Goal: Task Accomplishment & Management: Complete application form

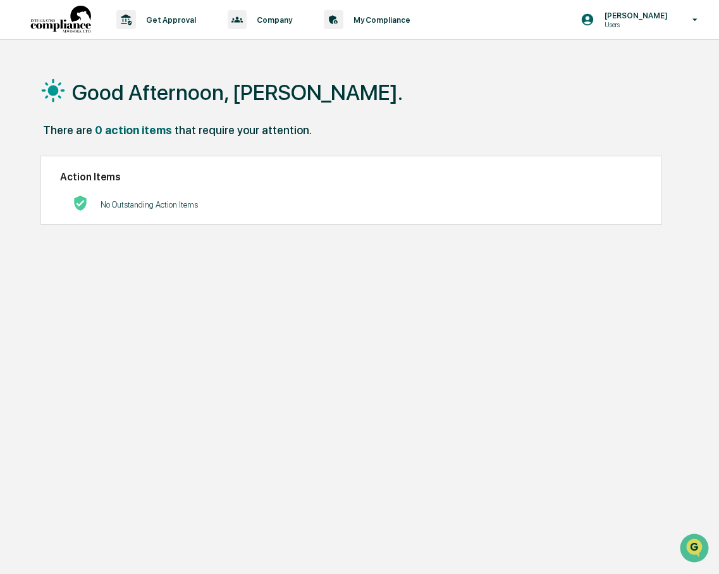
click at [173, 20] on p "Get Approval" at bounding box center [169, 19] width 66 height 9
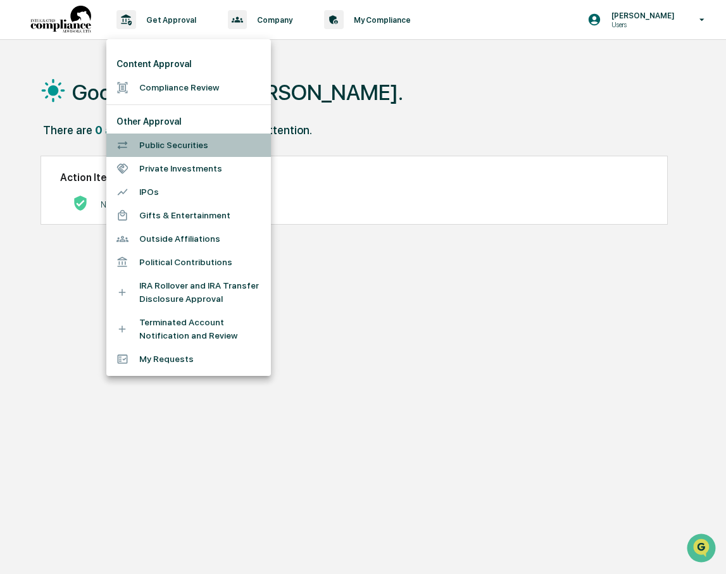
click at [153, 145] on li "Public Securities" at bounding box center [188, 144] width 164 height 23
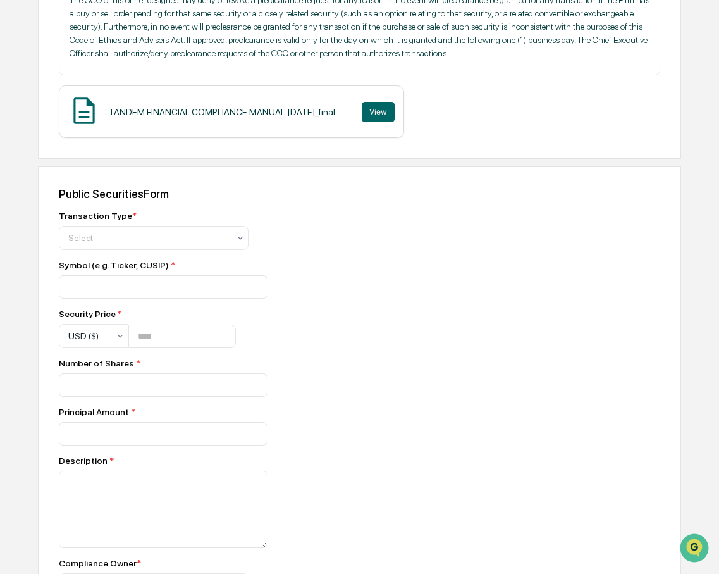
scroll to position [374, 0]
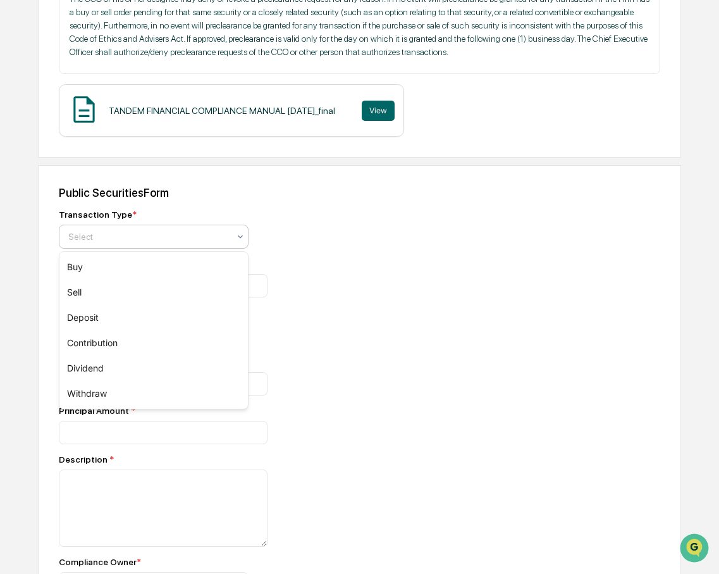
click at [245, 236] on icon at bounding box center [240, 237] width 10 height 10
click at [159, 287] on div "Sell" at bounding box center [153, 292] width 188 height 25
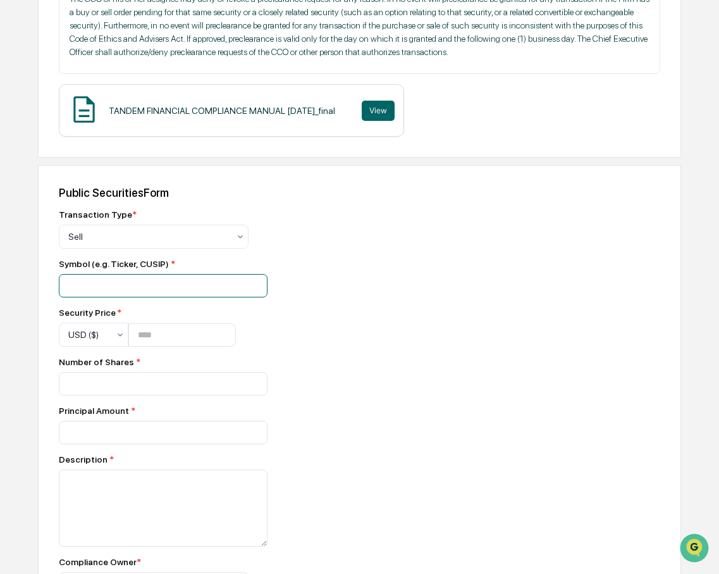
click at [149, 295] on input at bounding box center [163, 285] width 209 height 23
type input "**********"
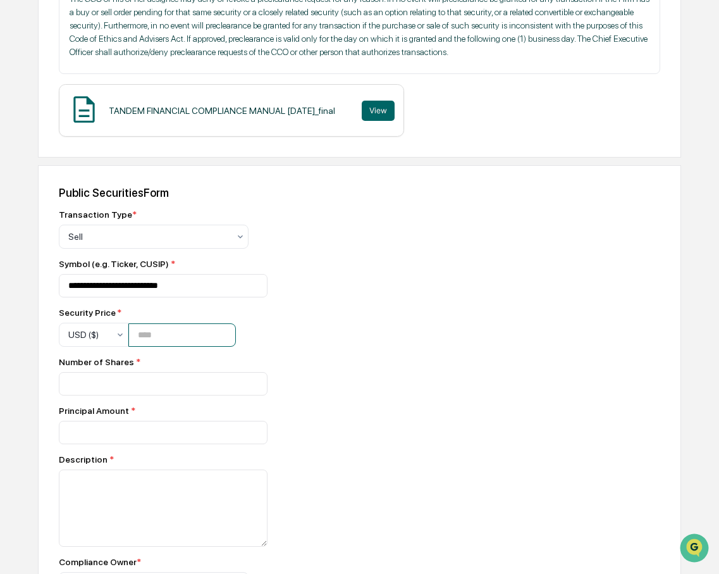
click at [152, 337] on input "number" at bounding box center [182, 334] width 108 height 23
type input "*"
click at [99, 385] on input "number" at bounding box center [163, 383] width 209 height 23
type input "****"
click at [107, 395] on input "number" at bounding box center [163, 383] width 209 height 23
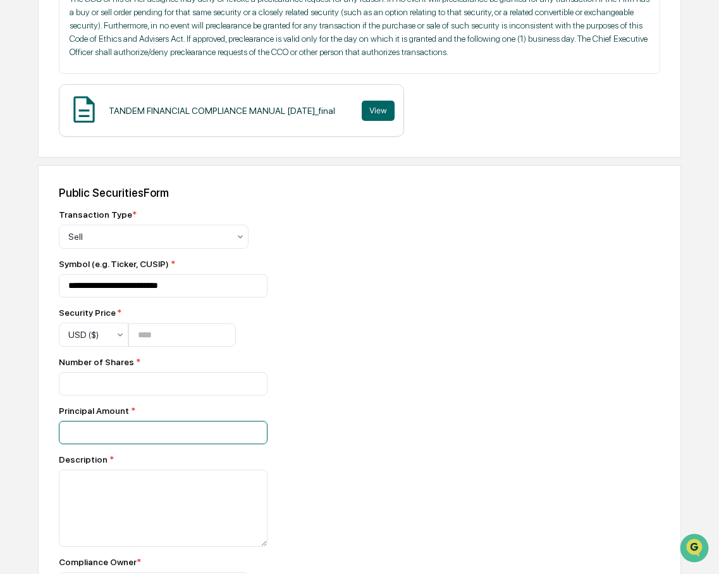
type input "****"
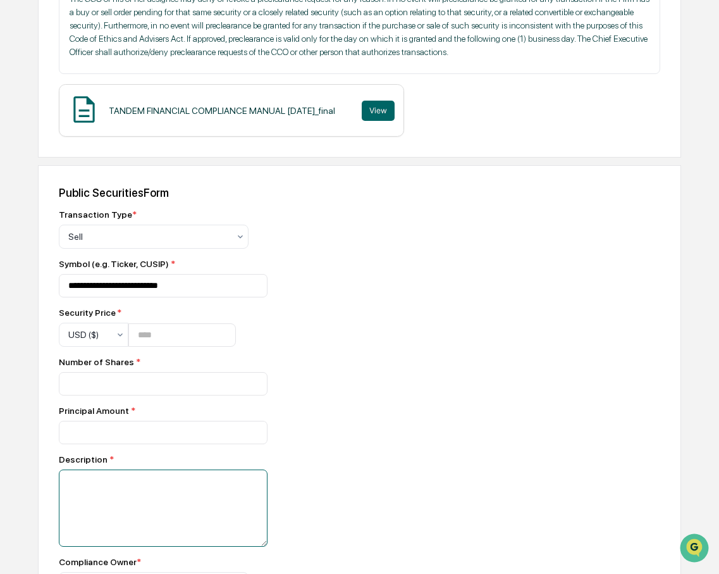
click at [96, 487] on textarea at bounding box center [163, 507] width 209 height 77
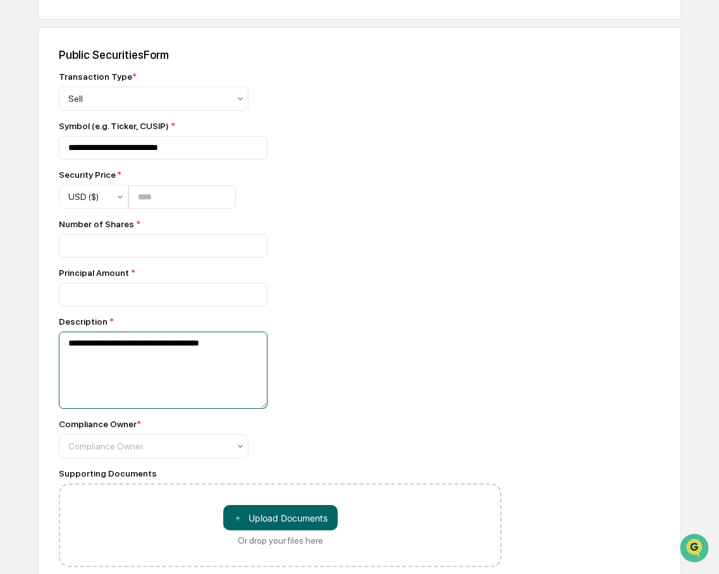
scroll to position [514, 0]
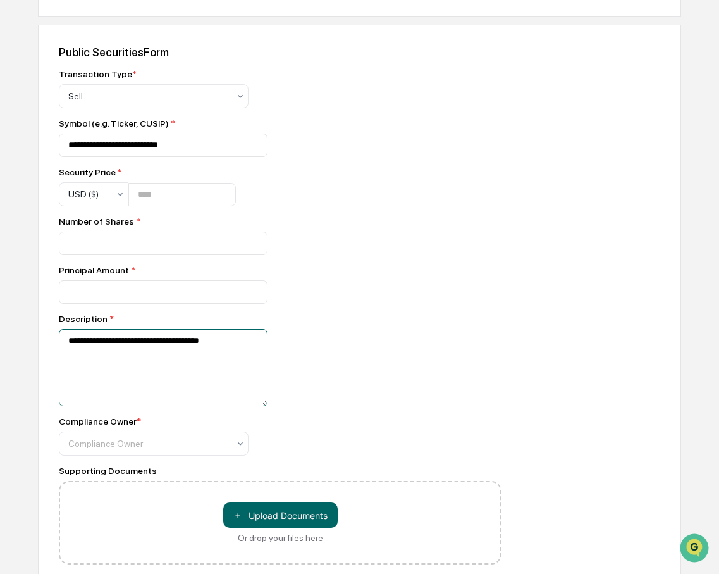
type textarea "**********"
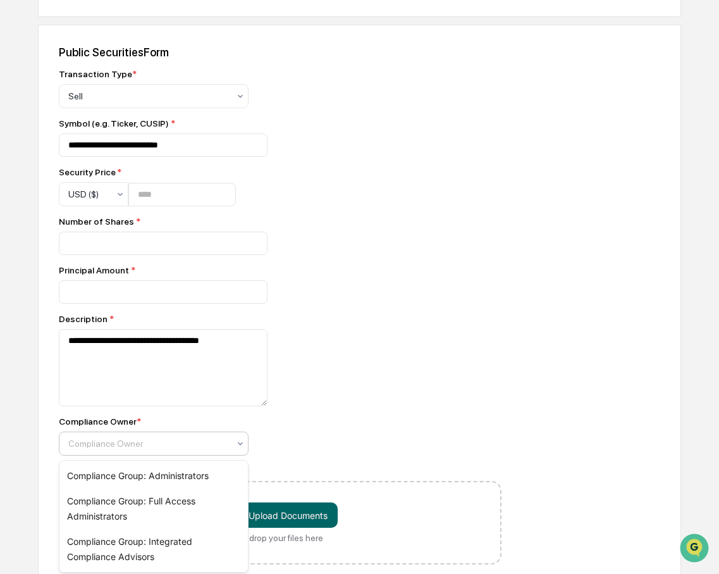
click at [238, 444] on icon at bounding box center [240, 443] width 10 height 10
click at [196, 475] on div "Compliance Group: Administrators" at bounding box center [153, 475] width 188 height 25
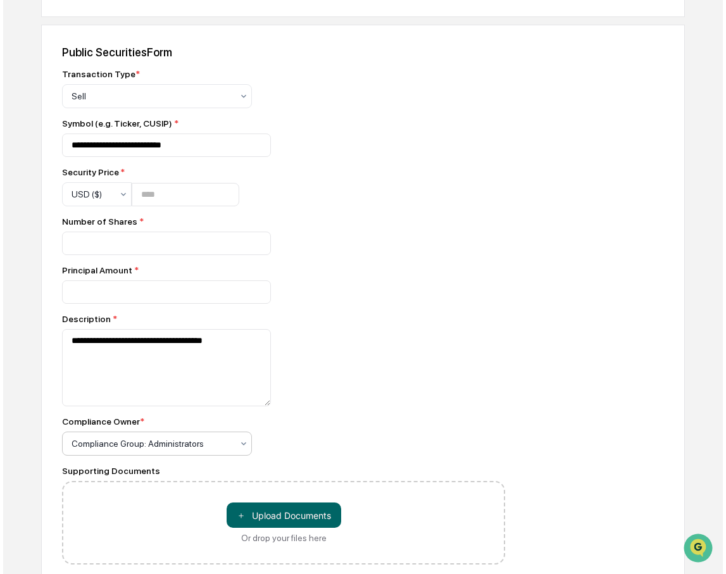
scroll to position [563, 0]
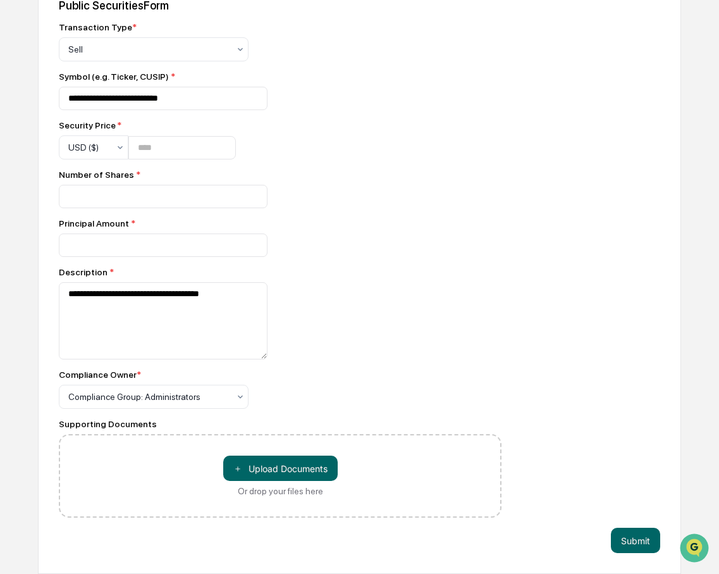
click at [641, 543] on button "Submit" at bounding box center [635, 540] width 49 height 25
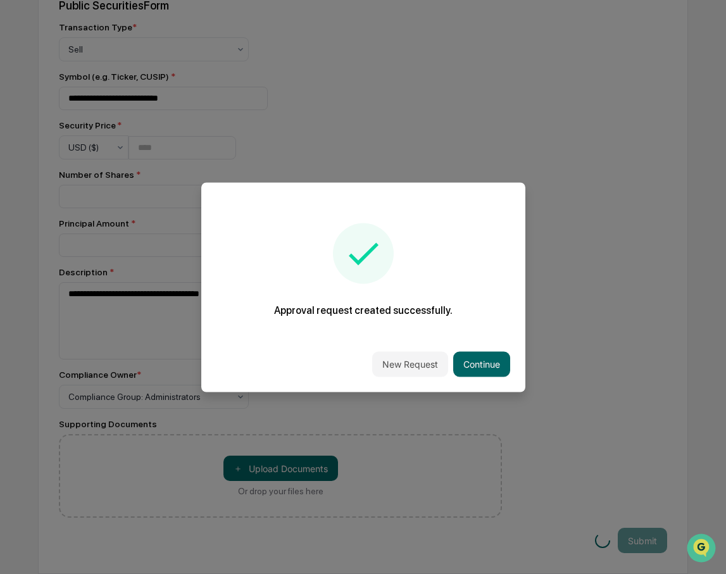
click at [481, 358] on button "Continue" at bounding box center [481, 363] width 57 height 25
